Goal: Task Accomplishment & Management: Manage account settings

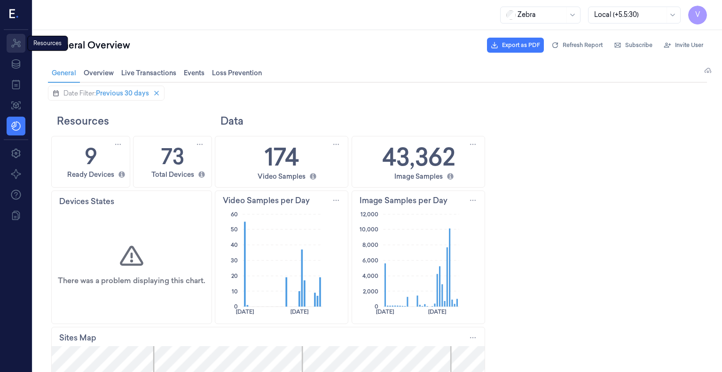
click at [13, 42] on icon at bounding box center [15, 43] width 11 height 11
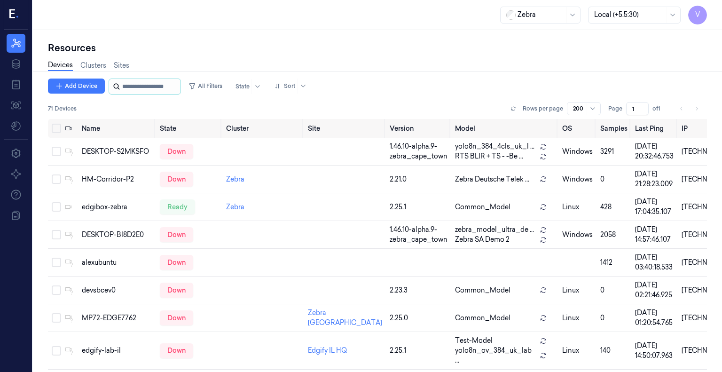
click at [138, 85] on input "string" at bounding box center [150, 86] width 56 height 15
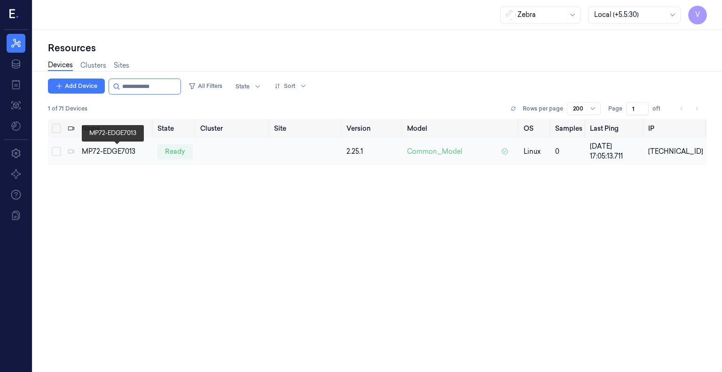
type input "**********"
click at [130, 154] on div "MP72-EDGE7013" at bounding box center [116, 152] width 68 height 10
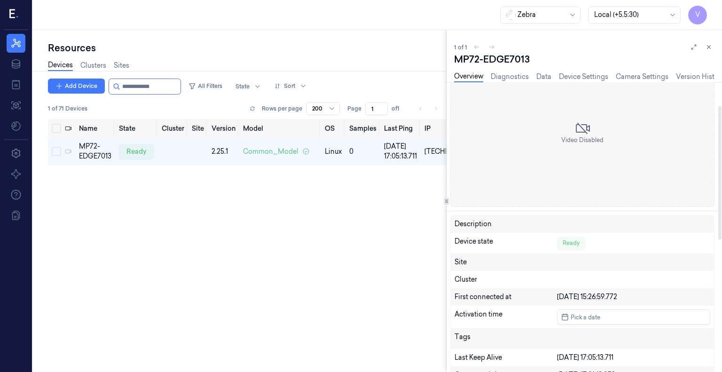
scroll to position [51, 0]
click at [515, 78] on link "Diagnostics" at bounding box center [509, 76] width 38 height 11
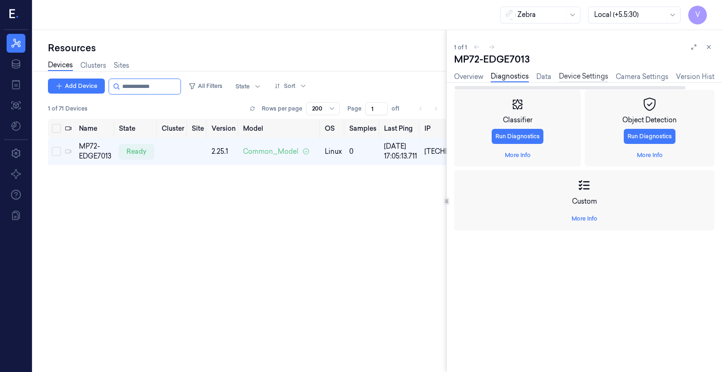
click at [587, 75] on link "Device Settings" at bounding box center [583, 76] width 49 height 11
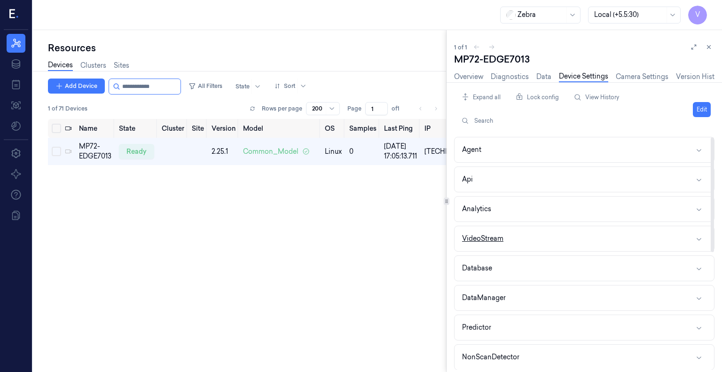
scroll to position [238, 0]
click at [485, 321] on div "Webhooks" at bounding box center [479, 326] width 35 height 10
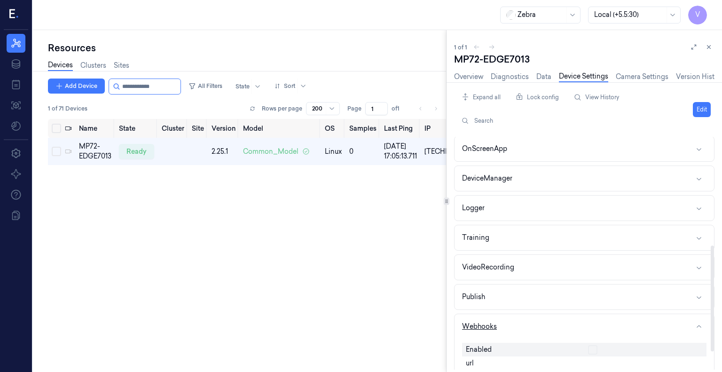
scroll to position [276, 0]
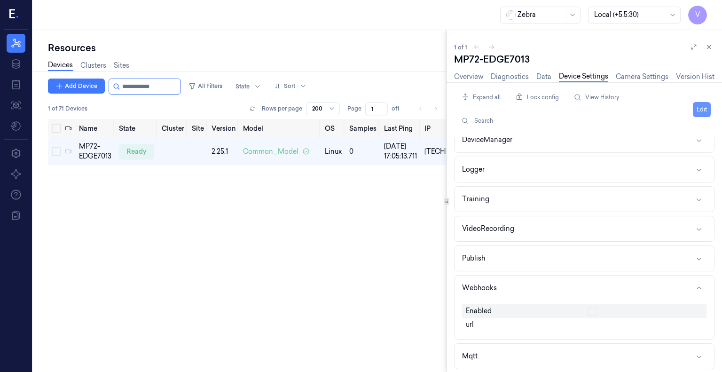
click at [698, 113] on button "Edit" at bounding box center [701, 109] width 18 height 15
click at [594, 306] on button "button" at bounding box center [592, 310] width 9 height 9
click at [600, 319] on input "text" at bounding box center [645, 324] width 115 height 11
type input "[URL][TECHNICAL_ID]"
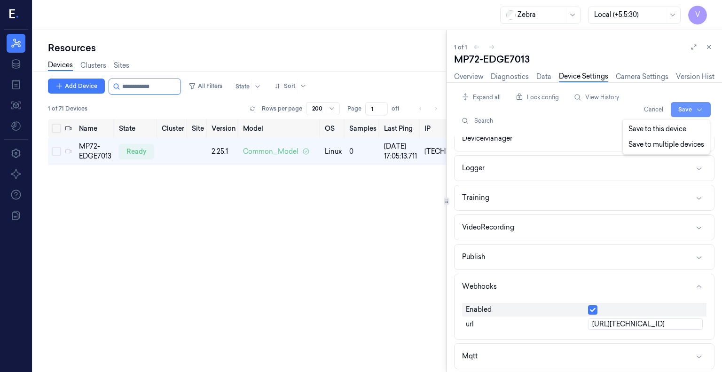
click at [690, 110] on html "V Resources Data Jobs Models Settings About Support Documentation Zebra Local (…" at bounding box center [361, 186] width 722 height 372
click at [669, 129] on div "Save to this device" at bounding box center [665, 129] width 83 height 16
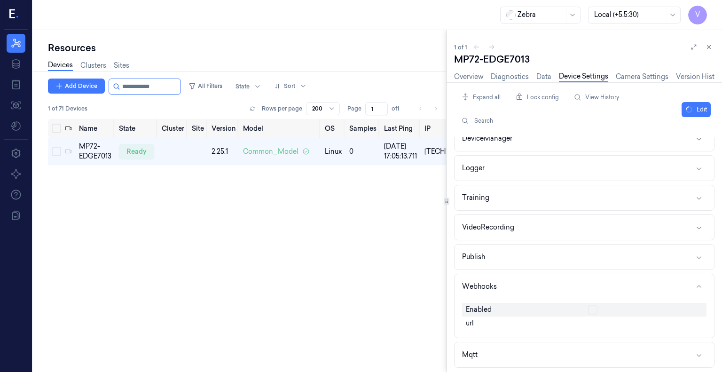
scroll to position [276, 0]
click at [204, 264] on div "Name State Cluster Site Version Model OS Samples Last Ping IP MP72-EDGE7013 rea…" at bounding box center [247, 242] width 398 height 246
click at [346, 238] on div "Name State Cluster Site Version Model OS Samples Last Ping IP MP72-EDGE7013 rea…" at bounding box center [247, 242] width 398 height 246
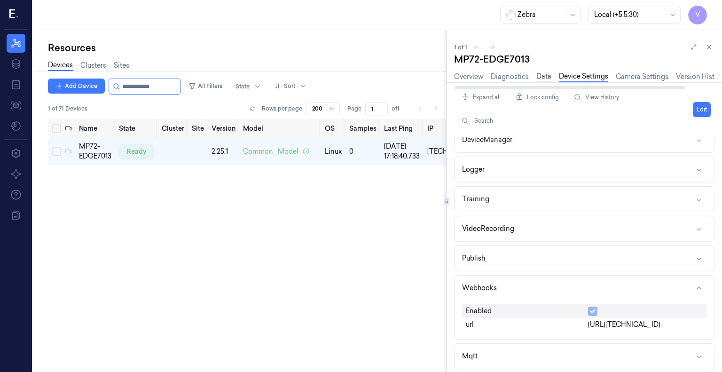
click at [541, 78] on link "Data" at bounding box center [543, 76] width 15 height 11
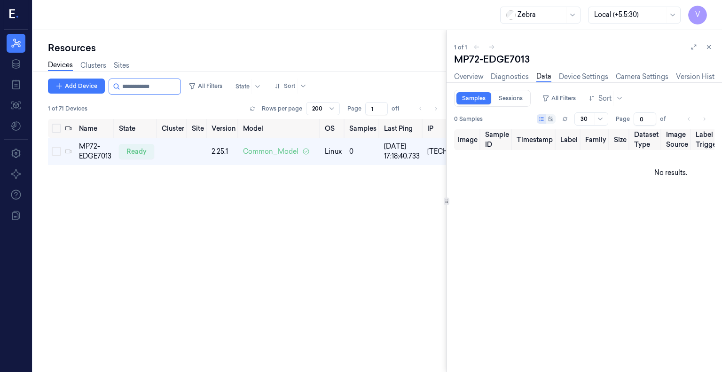
click at [377, 258] on div "Name State Cluster Site Version Model OS Samples Last Ping IP MP72-EDGE7013 rea…" at bounding box center [247, 242] width 398 height 246
click at [578, 202] on div "MP72-EDGE7013 Overview Diagnostics Data Device Settings Camera Settings Version…" at bounding box center [584, 212] width 260 height 319
type input "0"
click at [584, 77] on link "Device Settings" at bounding box center [583, 76] width 49 height 11
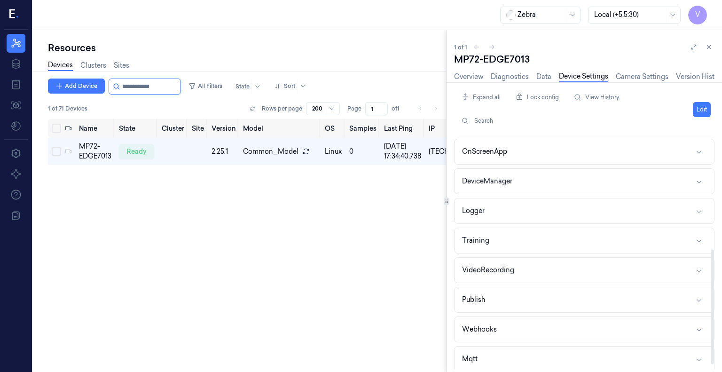
scroll to position [238, 0]
click at [699, 323] on icon "button" at bounding box center [699, 327] width 8 height 8
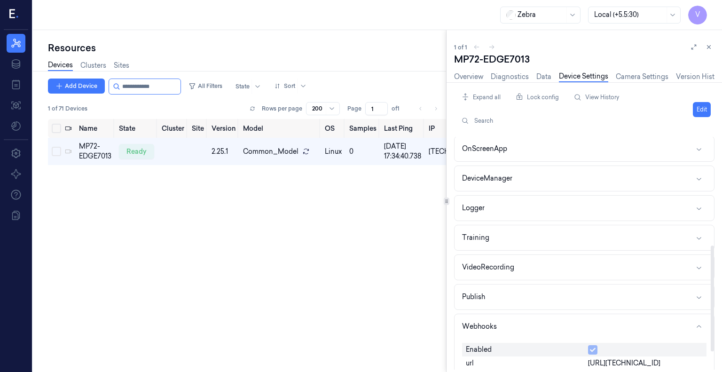
scroll to position [276, 0]
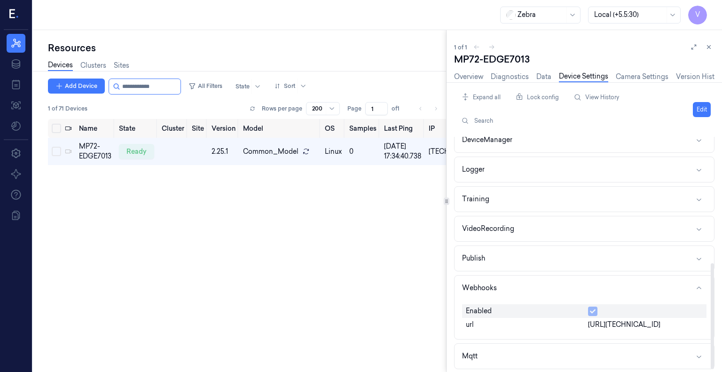
click at [620, 325] on span "[URL][TECHNICAL_ID]" at bounding box center [624, 324] width 72 height 10
click at [705, 114] on button "Edit" at bounding box center [701, 109] width 18 height 15
click at [647, 320] on input "[URL][TECHNICAL_ID]" at bounding box center [645, 324] width 115 height 11
type input "[URL][TECHNICAL_ID]"
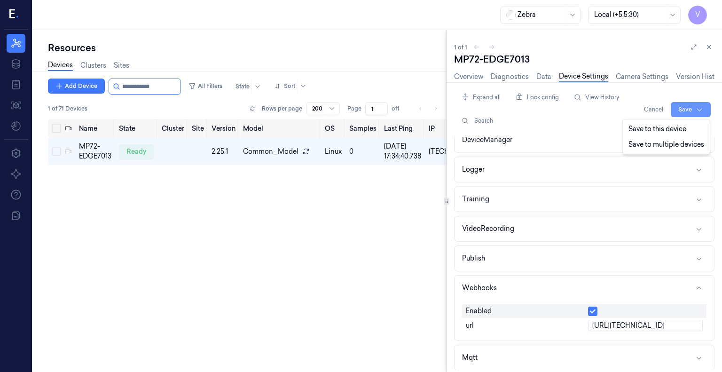
click at [687, 110] on html "V Resources Data Jobs Models Settings About Support Documentation Zebra Local (…" at bounding box center [361, 186] width 722 height 372
click at [666, 129] on div "Save to this device" at bounding box center [665, 129] width 83 height 16
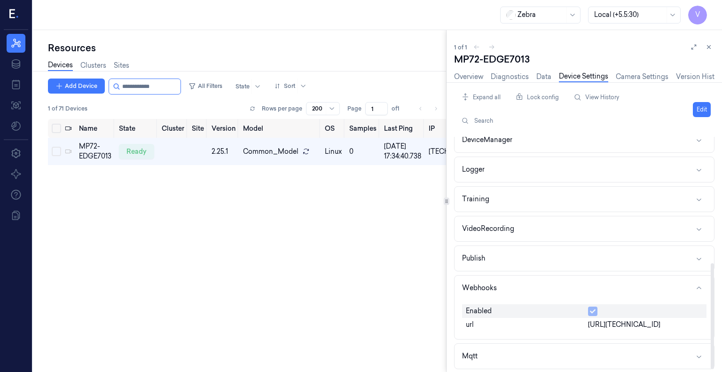
click at [367, 279] on div "Name State Cluster Site Version Model OS Samples Last Ping IP MP72-EDGE7013 rea…" at bounding box center [247, 242] width 398 height 246
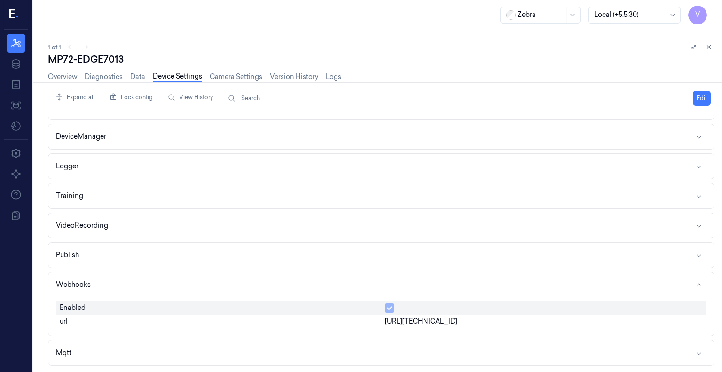
scroll to position [254, 0]
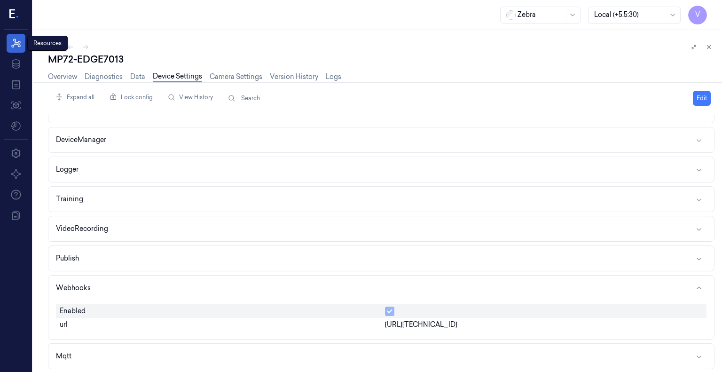
click at [8, 46] on link "Resources" at bounding box center [16, 43] width 19 height 19
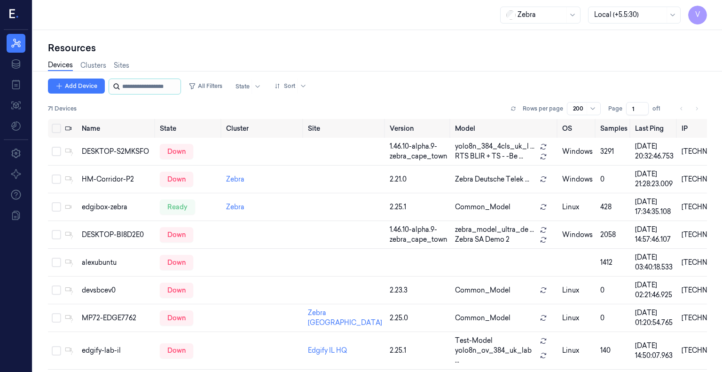
click at [138, 87] on input "string" at bounding box center [150, 86] width 56 height 15
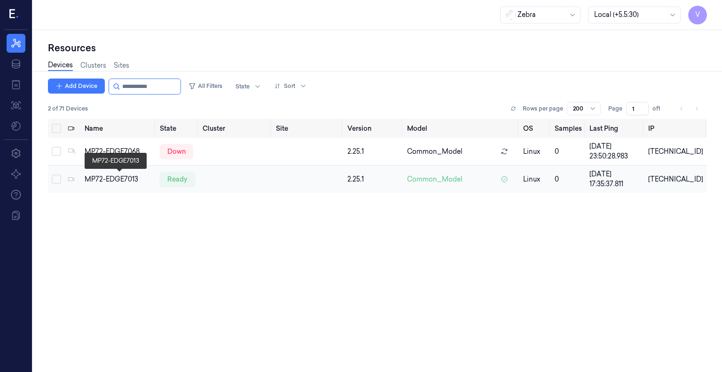
type input "**********"
click at [119, 178] on div "MP72-EDGE7013" at bounding box center [119, 179] width 68 height 10
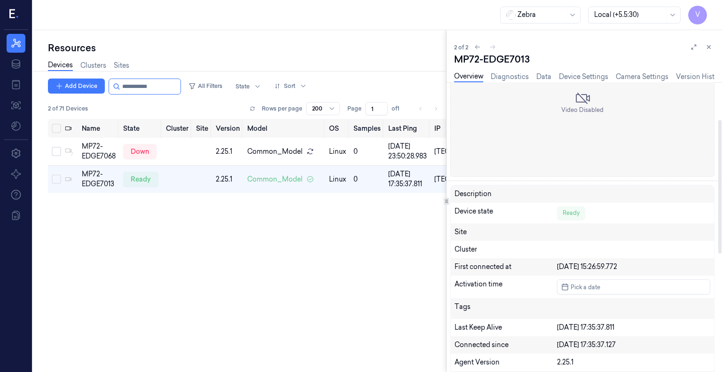
scroll to position [87, 0]
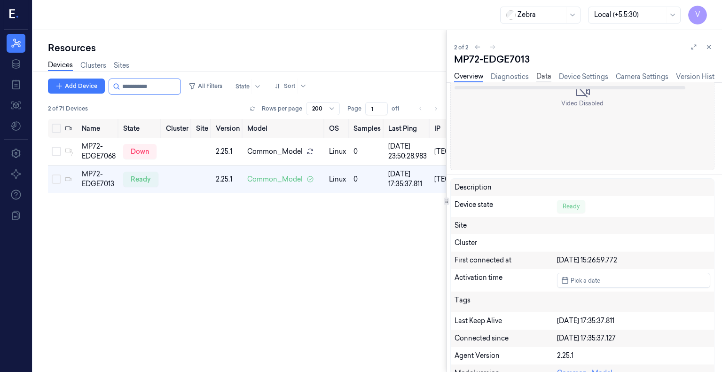
click at [540, 77] on link "Data" at bounding box center [543, 76] width 15 height 11
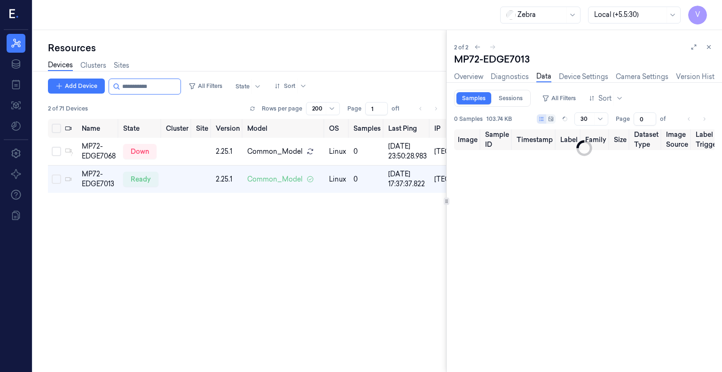
type input "1"
